Goal: Entertainment & Leisure: Consume media (video, audio)

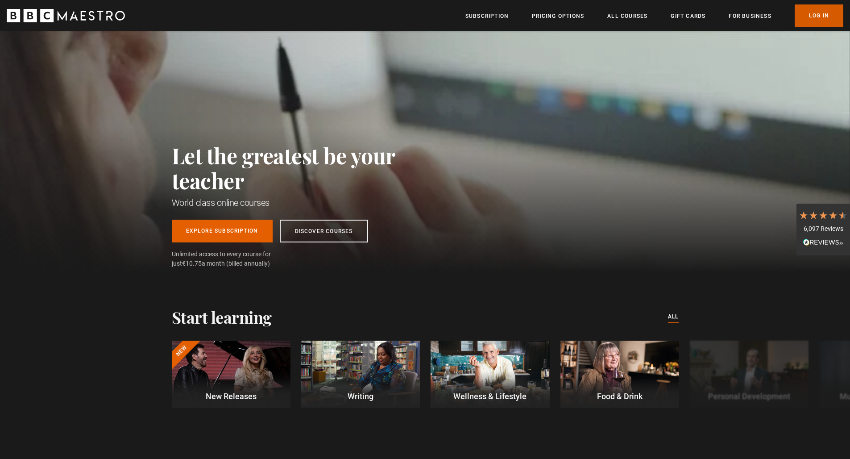
click at [619, 18] on link "Log In" at bounding box center [818, 15] width 49 height 22
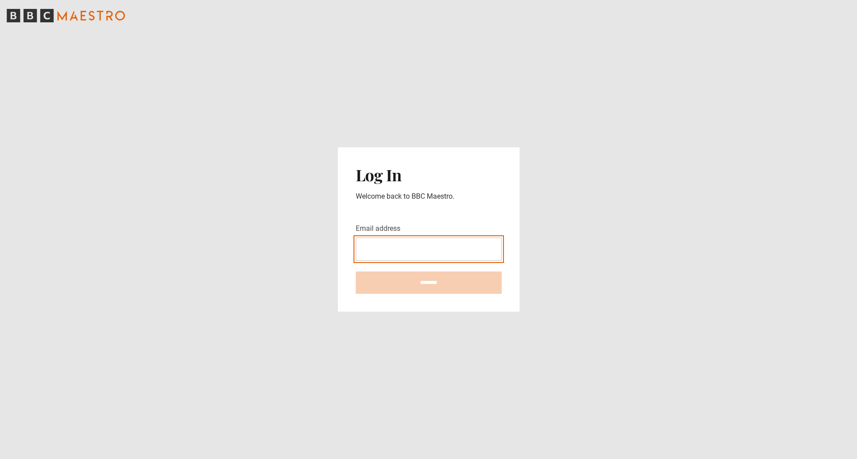
type input "**********"
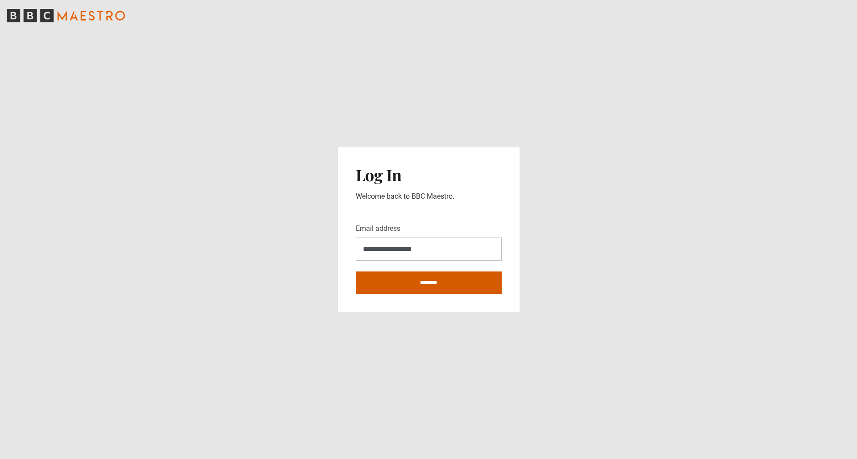
click at [442, 287] on input "********" at bounding box center [429, 282] width 146 height 22
type input "**********"
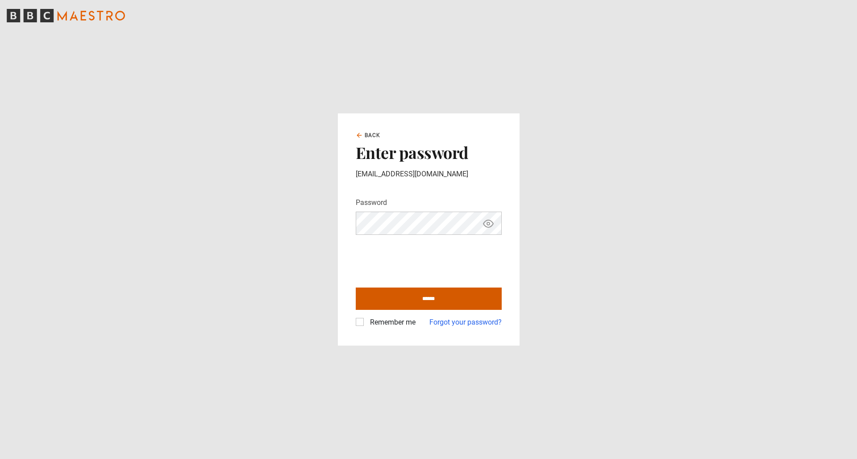
click at [418, 301] on input "******" at bounding box center [429, 298] width 146 height 22
type input "**********"
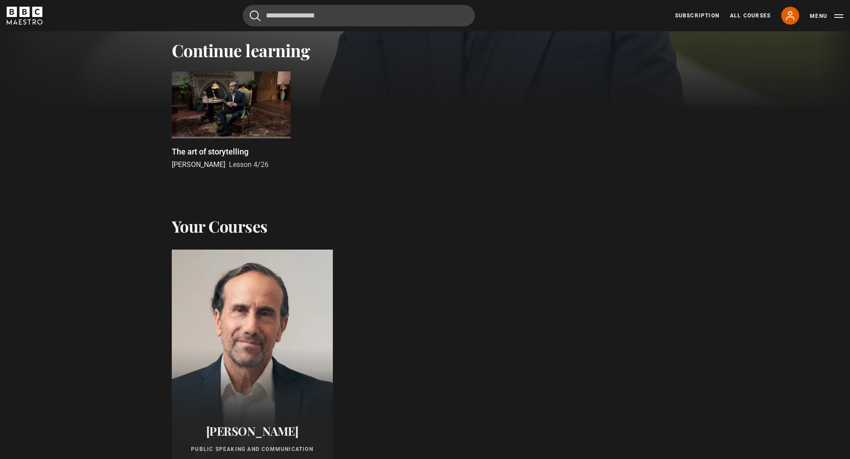
scroll to position [90, 0]
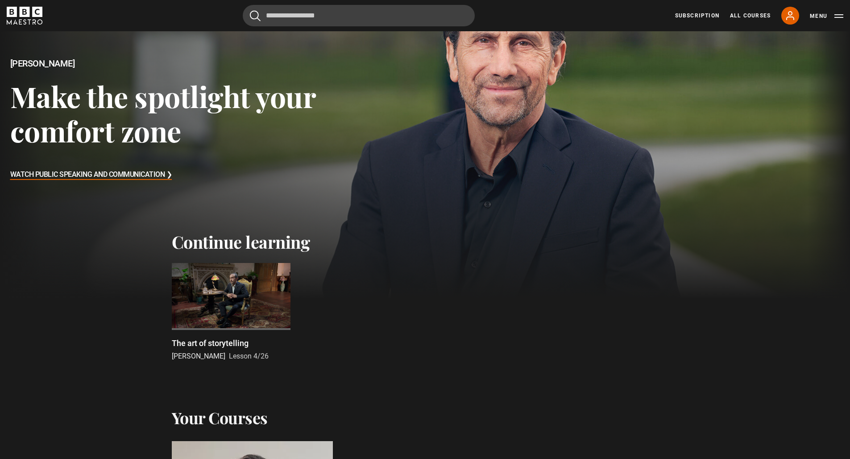
click at [245, 281] on div at bounding box center [231, 296] width 119 height 67
click at [228, 286] on div at bounding box center [231, 296] width 119 height 67
click at [222, 341] on p "The art of storytelling" at bounding box center [210, 343] width 77 height 12
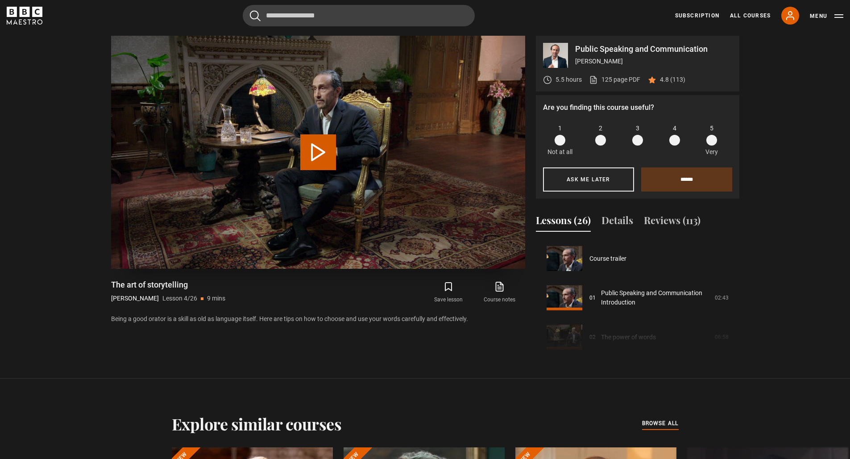
scroll to position [118, 0]
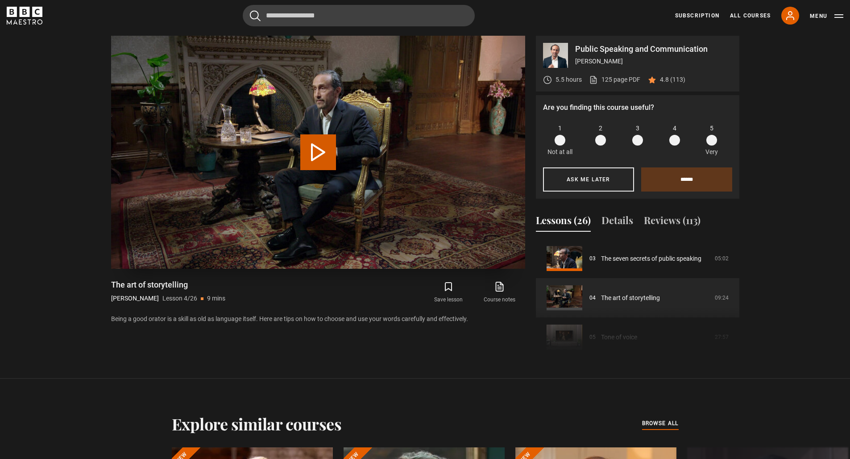
click at [323, 141] on button "Play Lesson The art of storytelling" at bounding box center [318, 152] width 36 height 36
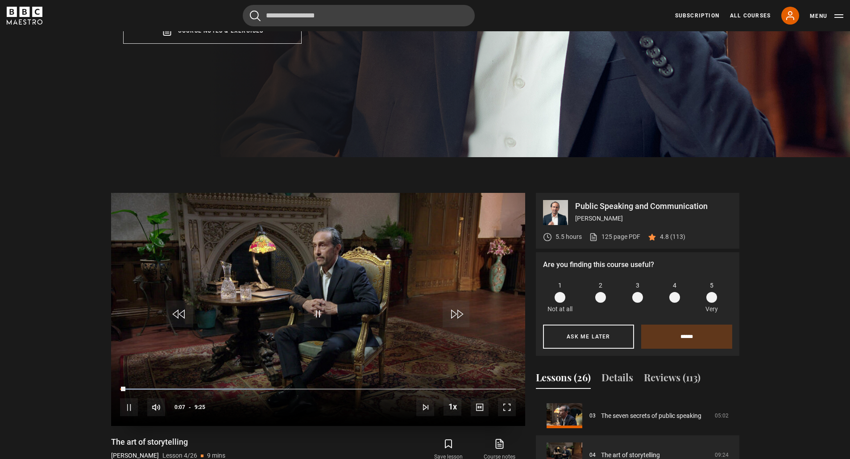
scroll to position [385, 0]
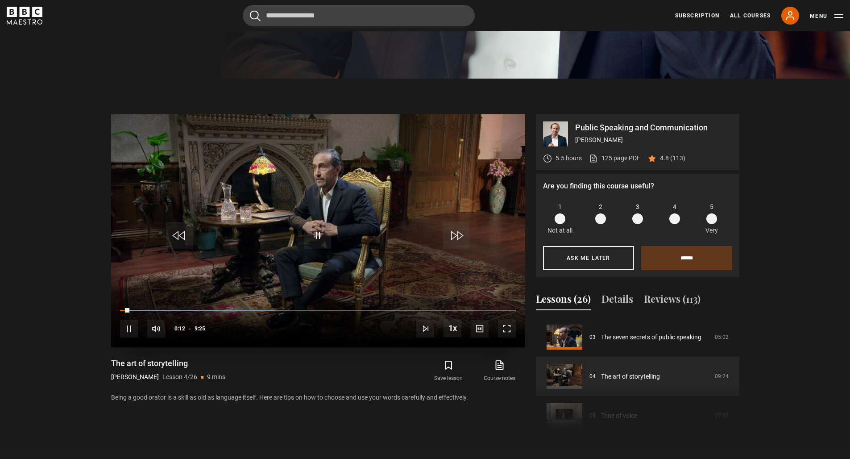
click at [510, 329] on span "Video Player" at bounding box center [507, 328] width 18 height 18
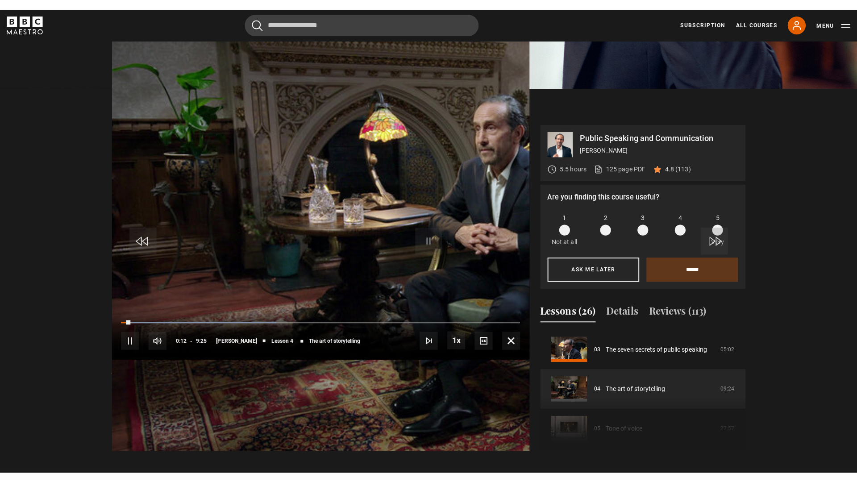
scroll to position [0, 0]
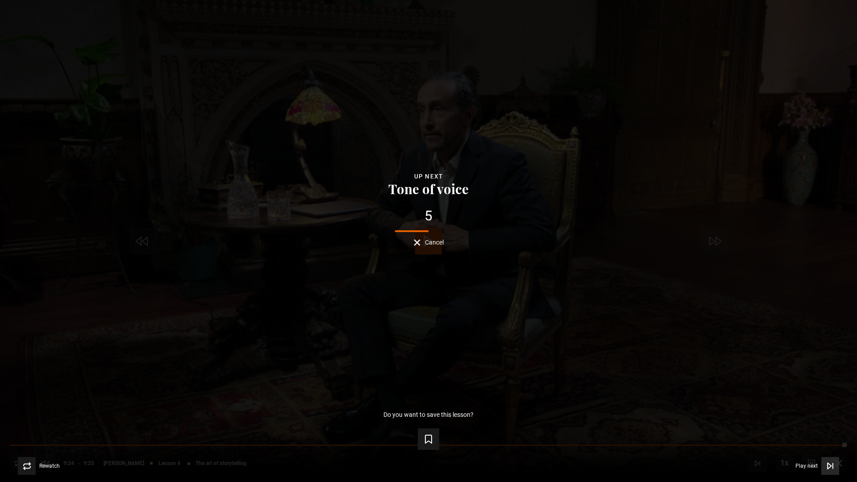
click at [808, 458] on button "Play next Play next" at bounding box center [817, 466] width 44 height 18
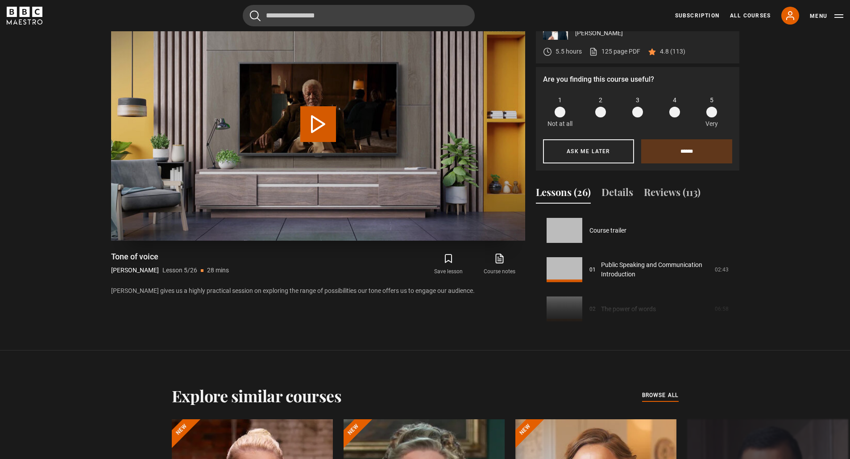
scroll to position [157, 0]
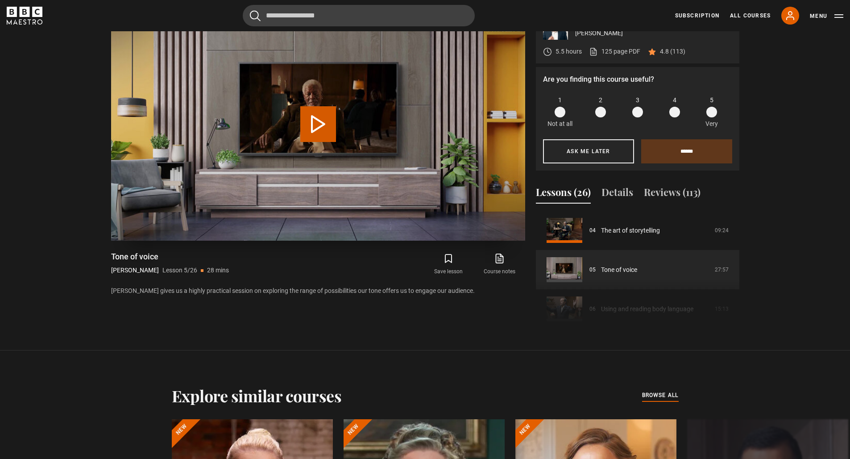
drag, startPoint x: 318, startPoint y: 127, endPoint x: 322, endPoint y: 131, distance: 5.4
click at [319, 128] on button "Play Lesson Tone of voice" at bounding box center [318, 124] width 36 height 36
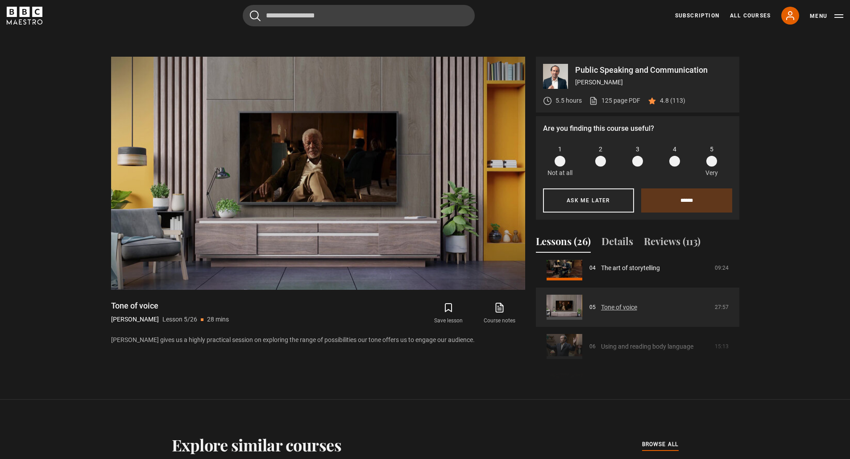
scroll to position [186, 0]
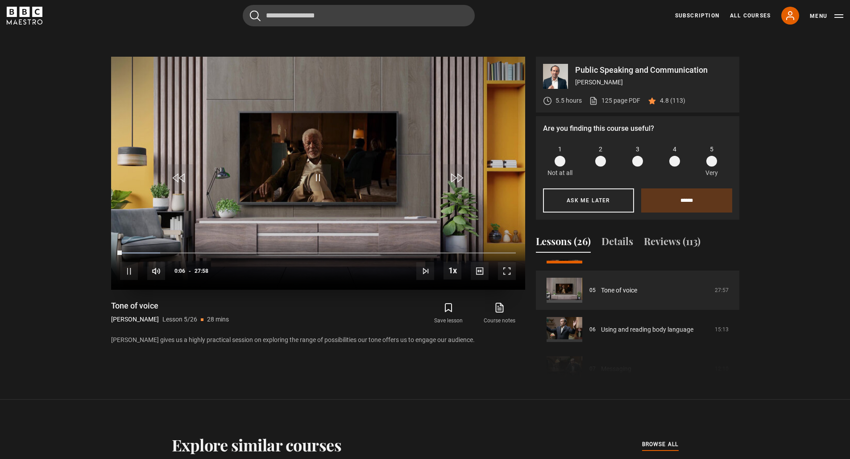
click at [503, 273] on span "Video Player" at bounding box center [507, 271] width 18 height 18
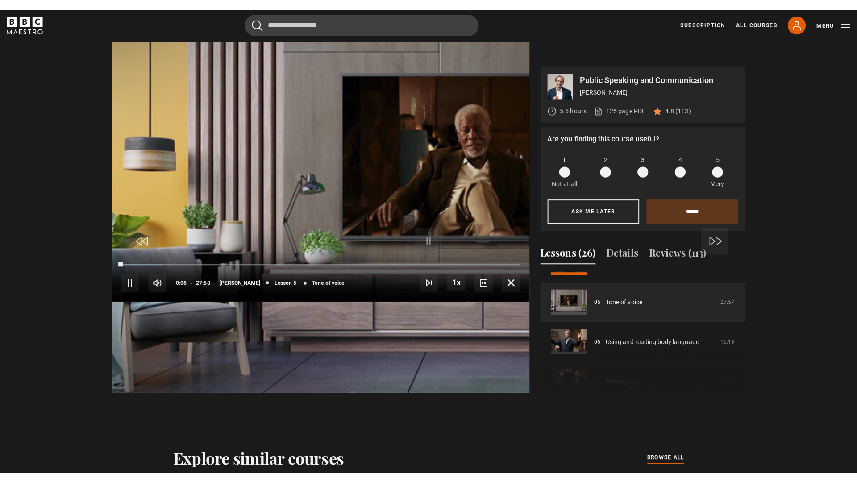
scroll to position [0, 0]
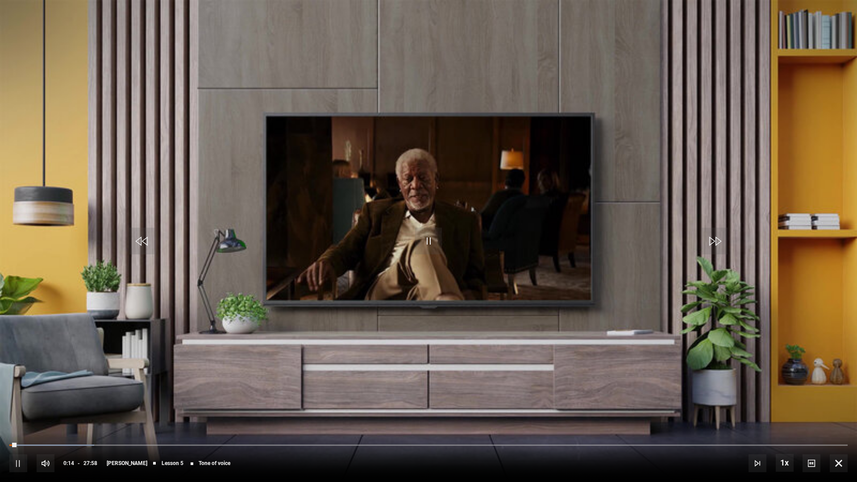
click at [419, 242] on span "Video Player" at bounding box center [428, 241] width 27 height 27
click at [296, 443] on div "Loaded : 31.86% 09:31 08:02" at bounding box center [428, 444] width 838 height 3
click at [360, 444] on div "Loaded : 36.34% 11:41 09:37" at bounding box center [428, 444] width 838 height 3
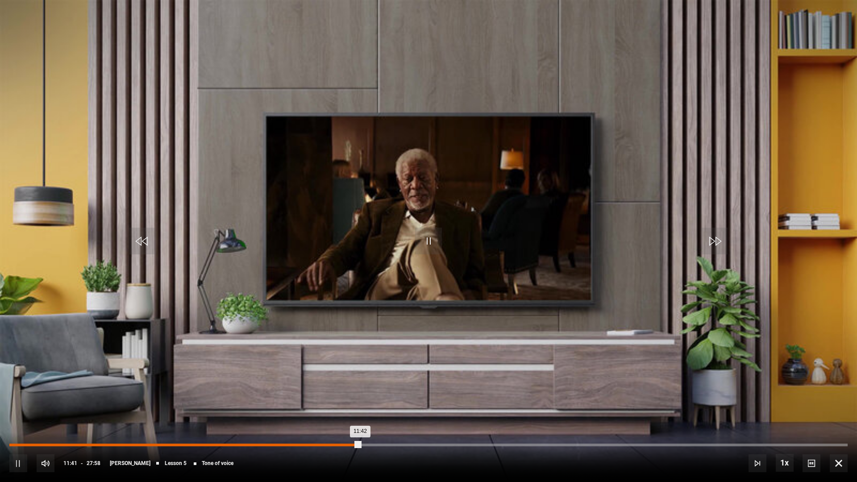
click at [341, 444] on div "Loaded : 42.01% 11:05 11:42" at bounding box center [428, 444] width 838 height 3
click at [330, 445] on div "10:42" at bounding box center [330, 444] width 1 height 3
click at [472, 174] on video "Video Player" at bounding box center [428, 241] width 857 height 482
click at [414, 241] on video "Video Player" at bounding box center [428, 241] width 857 height 482
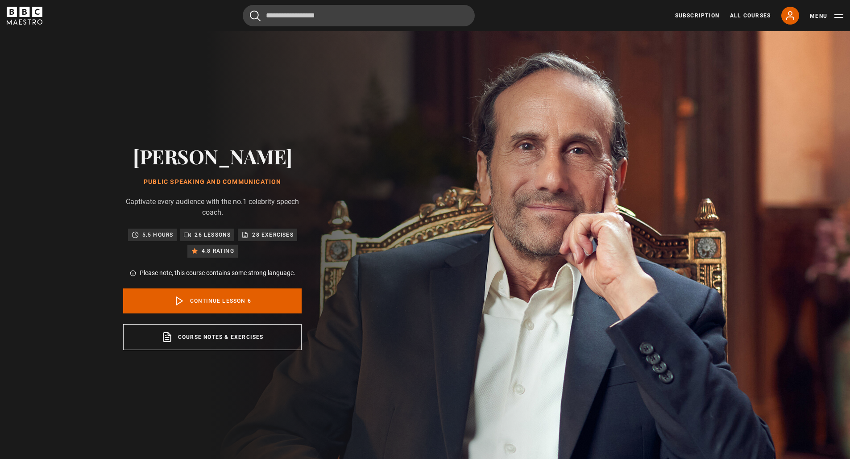
scroll to position [196, 0]
click at [213, 298] on link "Continue lesson 6" at bounding box center [212, 300] width 178 height 25
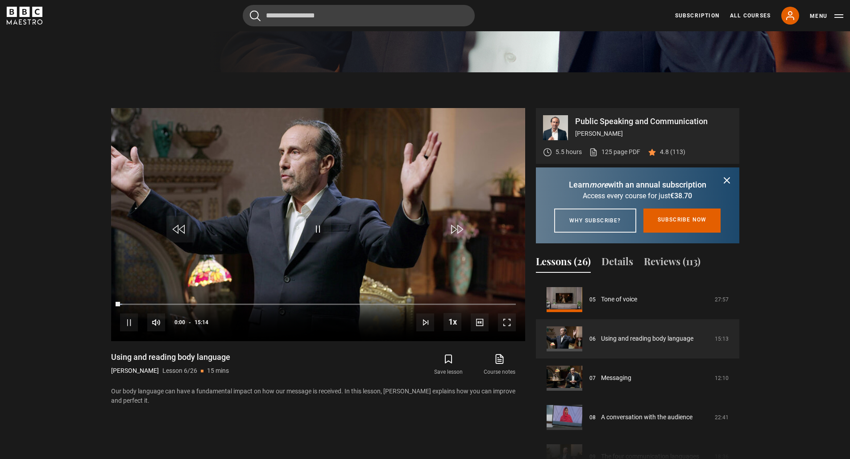
scroll to position [463, 0]
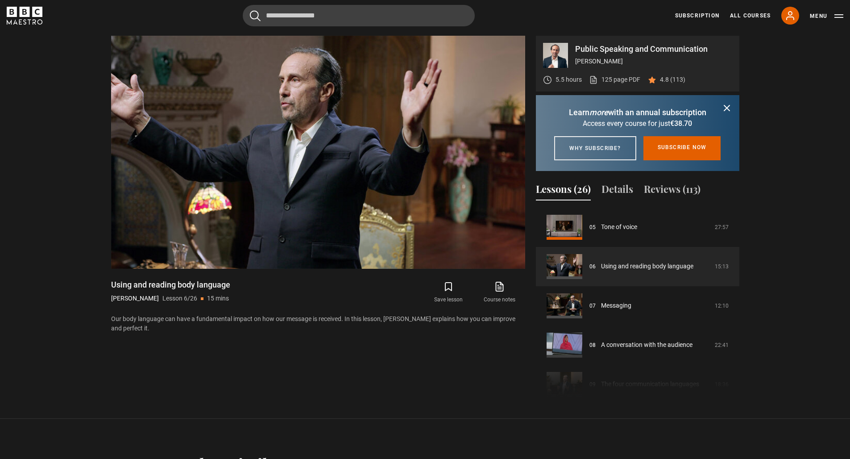
click at [731, 104] on icon "submit" at bounding box center [726, 108] width 11 height 11
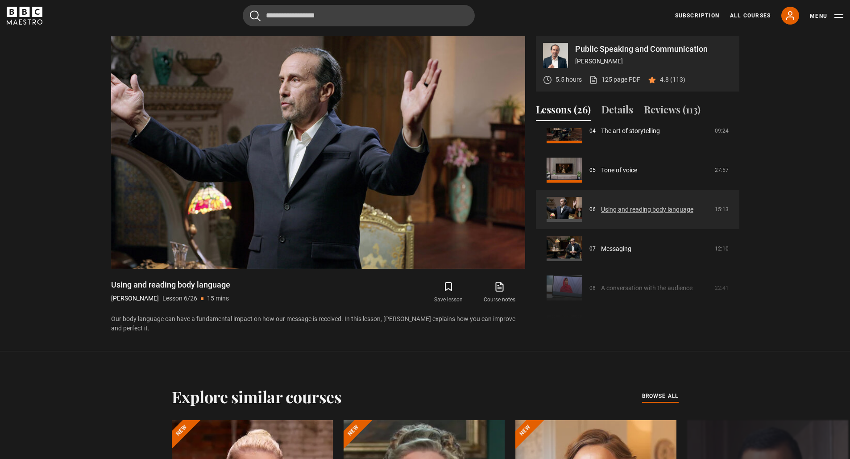
scroll to position [208, 0]
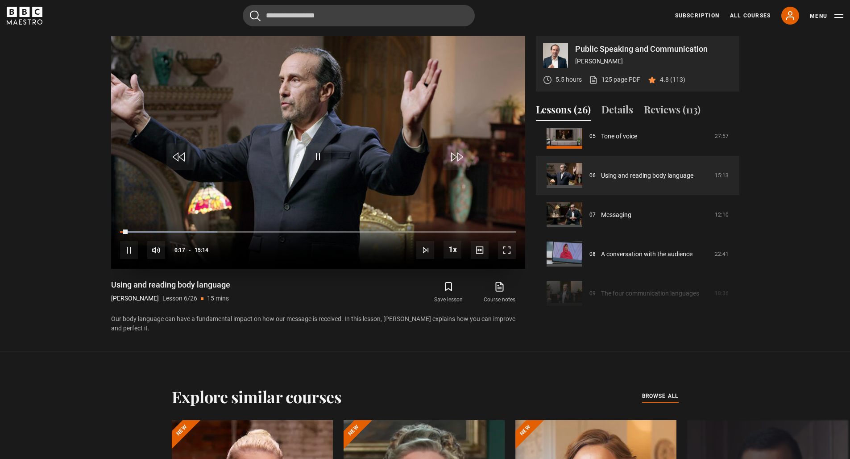
click at [502, 257] on span "Video Player" at bounding box center [507, 250] width 18 height 18
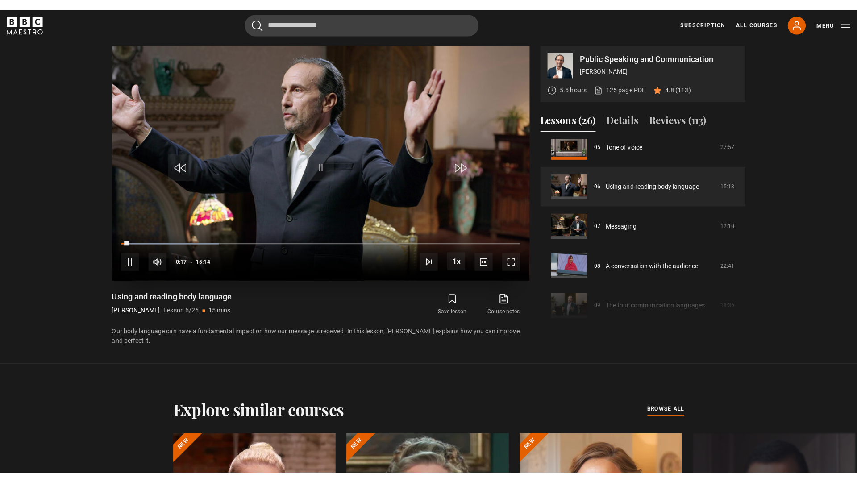
scroll to position [0, 0]
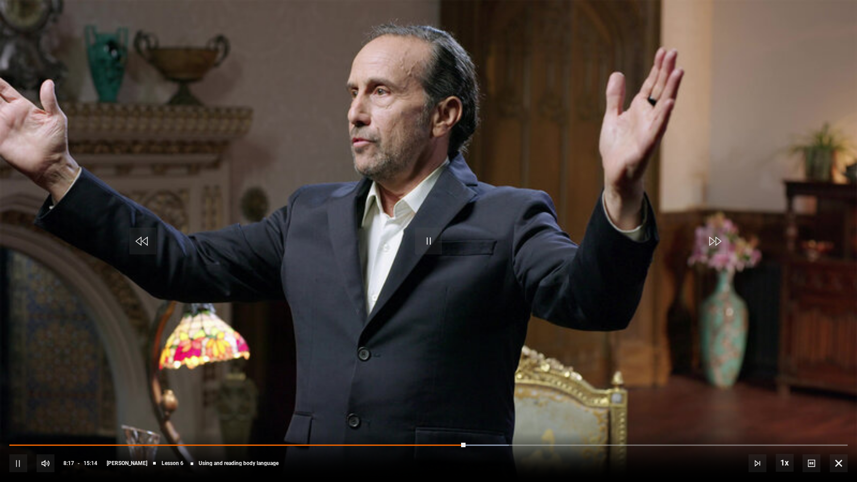
click at [428, 247] on span "Video Player" at bounding box center [428, 241] width 27 height 27
click at [434, 242] on span "Video Player" at bounding box center [428, 241] width 27 height 27
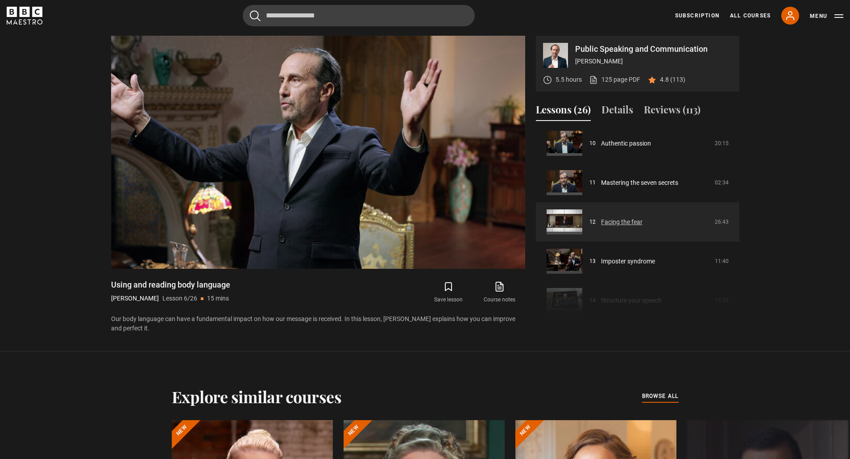
scroll to position [379, 0]
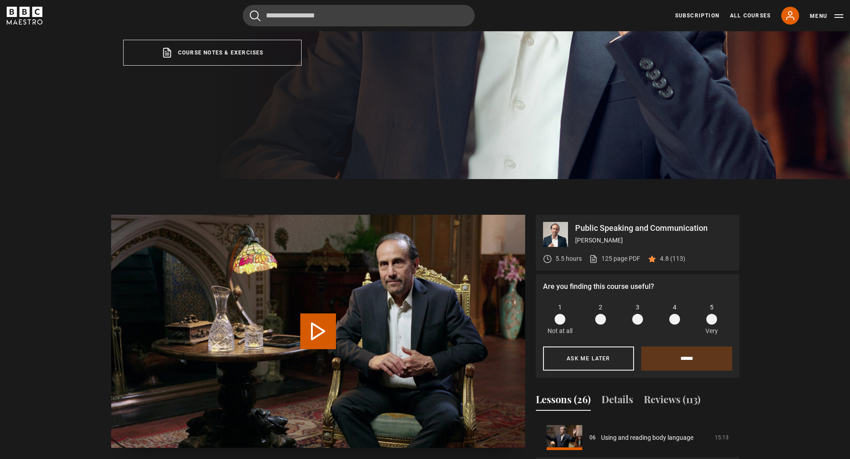
scroll to position [454, 0]
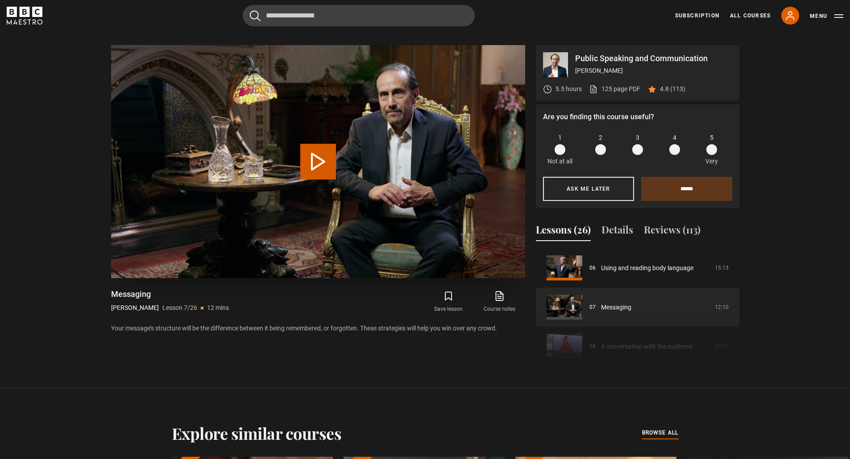
click at [323, 159] on button "Play Lesson Messaging" at bounding box center [318, 162] width 36 height 36
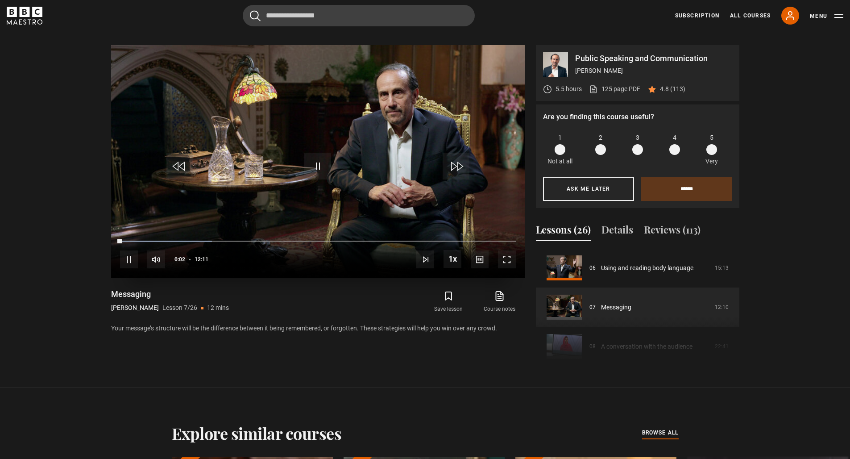
click at [511, 269] on div "10s Skip Back 10 seconds Pause 10s Skip Forward 10 seconds Loaded : 23.22% 12:0…" at bounding box center [318, 253] width 414 height 50
click at [510, 265] on span "Video Player" at bounding box center [507, 259] width 18 height 18
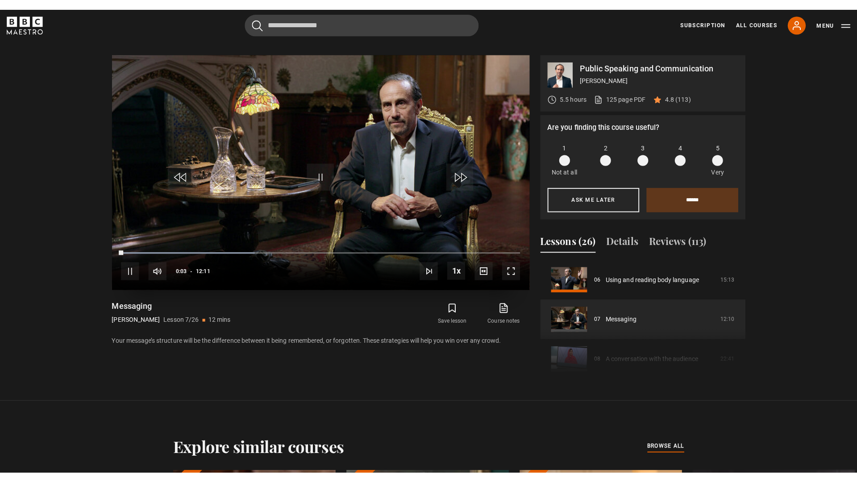
scroll to position [0, 0]
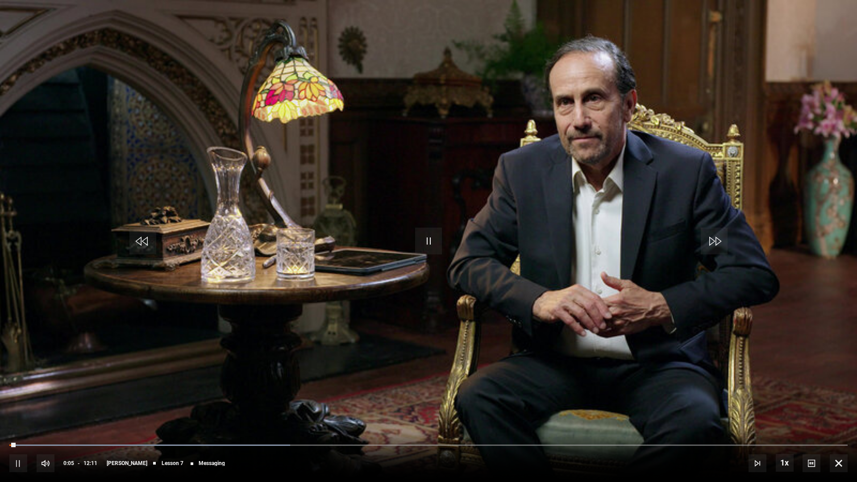
click at [425, 240] on span "Video Player" at bounding box center [428, 241] width 27 height 27
click at [431, 242] on span "Video Player" at bounding box center [428, 241] width 27 height 27
click at [447, 250] on video "Video Player" at bounding box center [428, 241] width 857 height 482
click at [432, 243] on span "Video Player" at bounding box center [428, 241] width 27 height 27
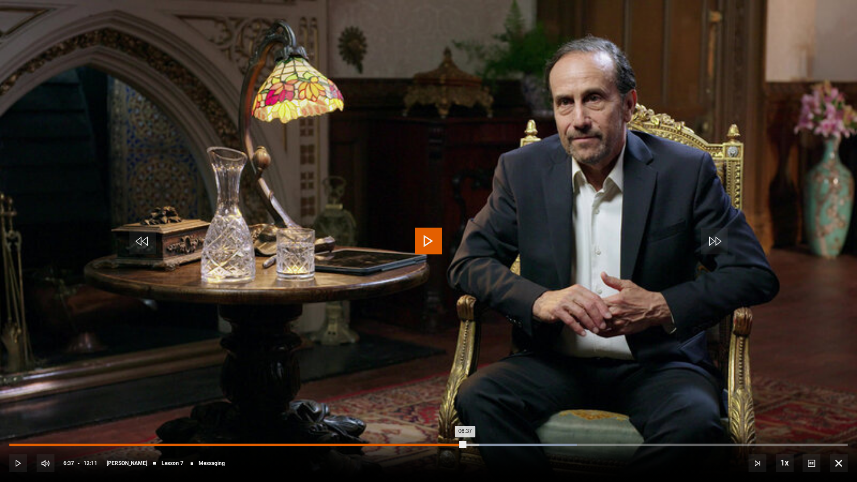
click at [465, 443] on div "Loaded : 67.70% 06:37 06:37" at bounding box center [428, 444] width 838 height 3
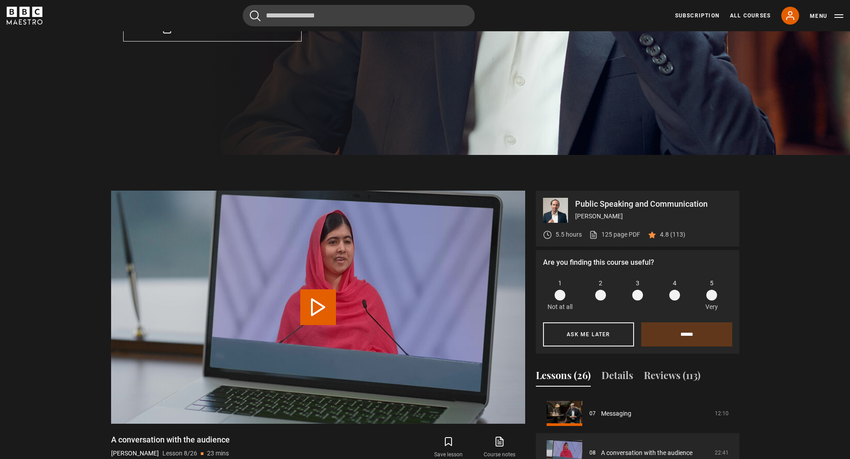
scroll to position [324, 0]
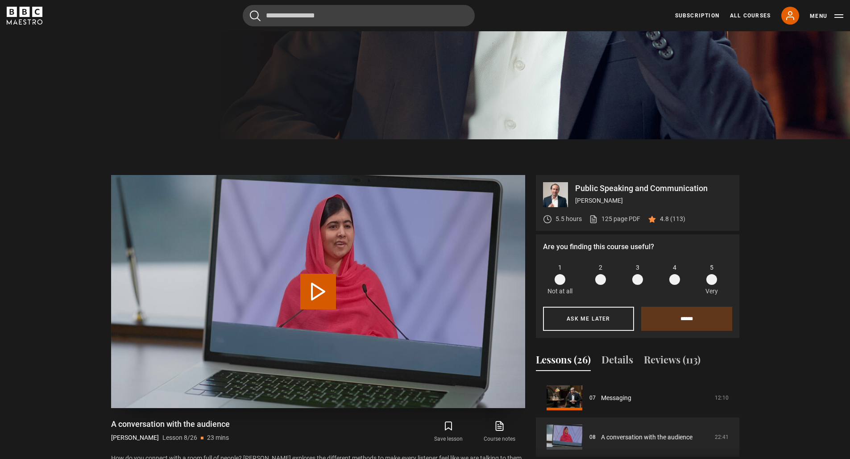
click at [324, 294] on button "Play Lesson A conversation with the audience" at bounding box center [318, 291] width 36 height 36
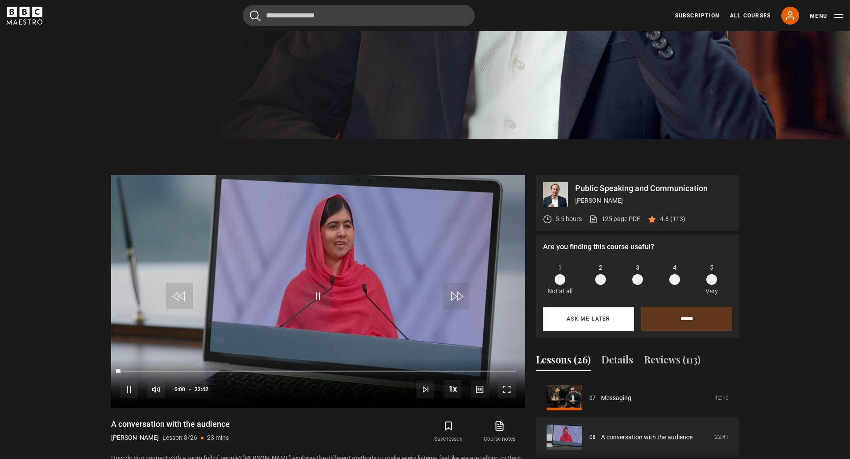
click at [600, 319] on button "Ask me later" at bounding box center [588, 318] width 91 height 24
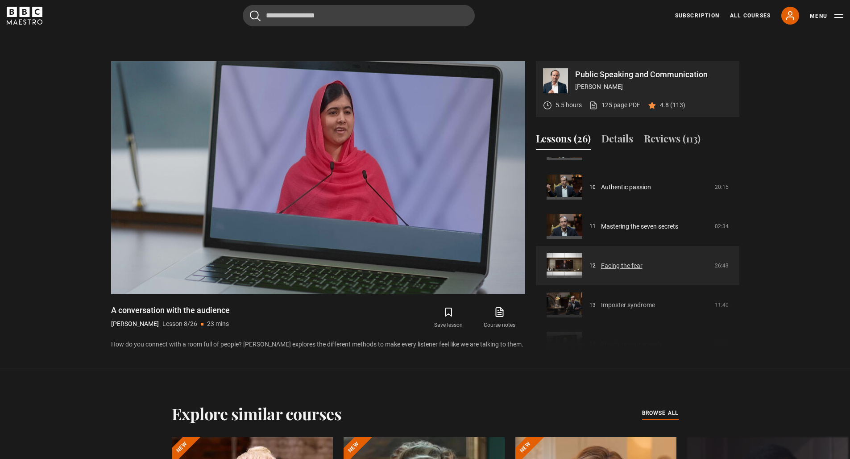
scroll to position [216, 0]
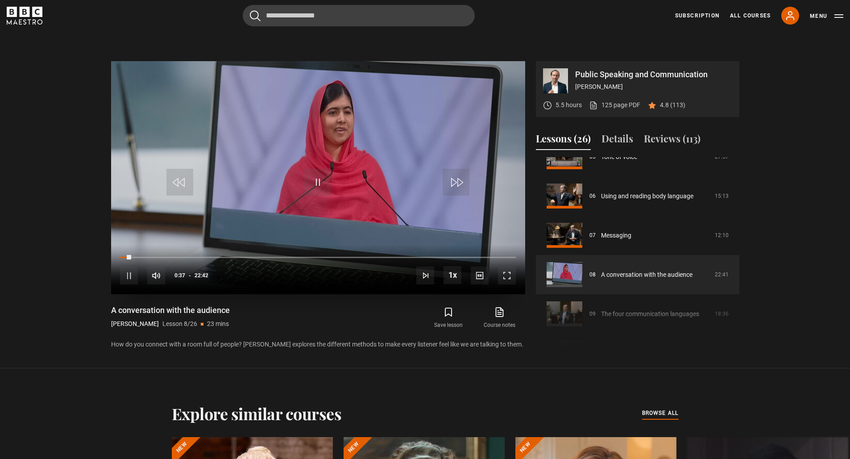
click at [509, 281] on span "Video Player" at bounding box center [507, 275] width 18 height 18
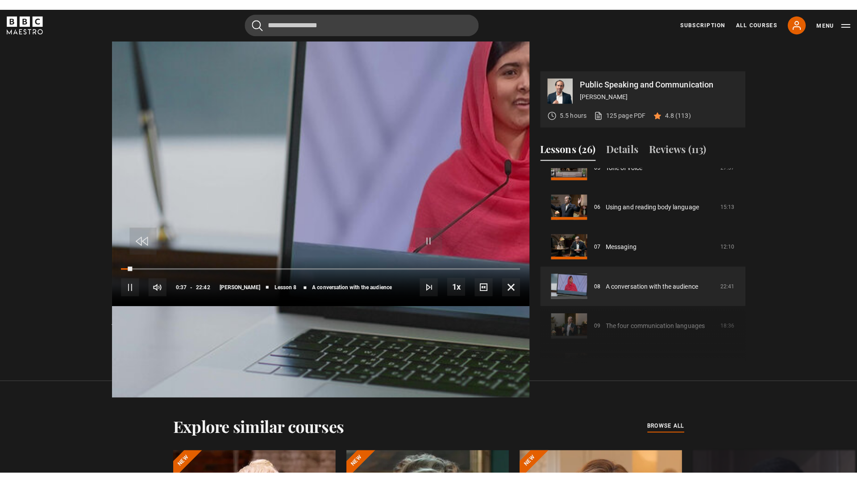
scroll to position [0, 0]
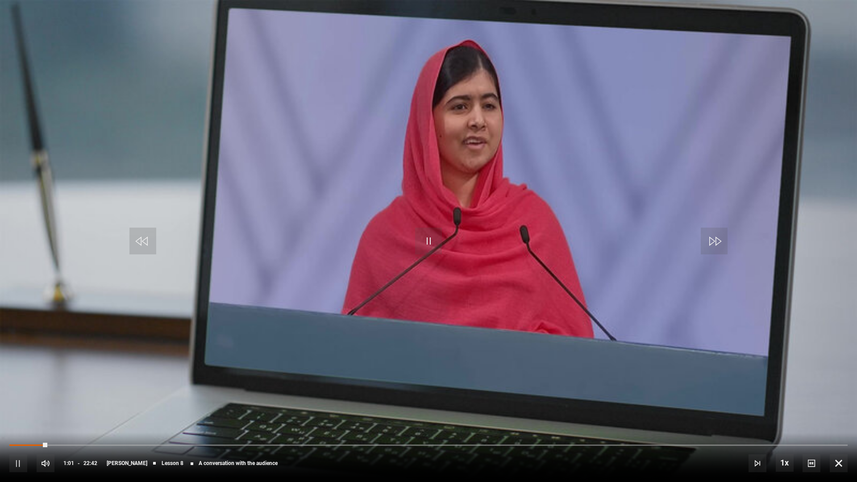
click at [433, 237] on span "Video Player" at bounding box center [428, 241] width 27 height 27
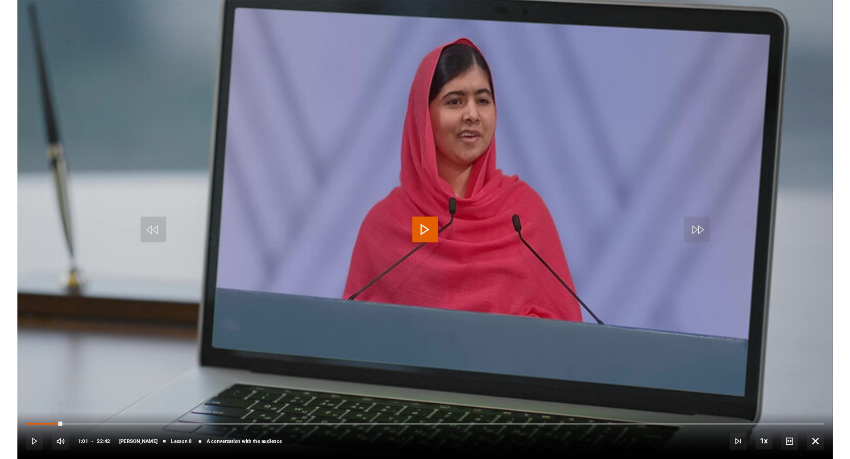
scroll to position [438, 0]
